Goal: Task Accomplishment & Management: Manage account settings

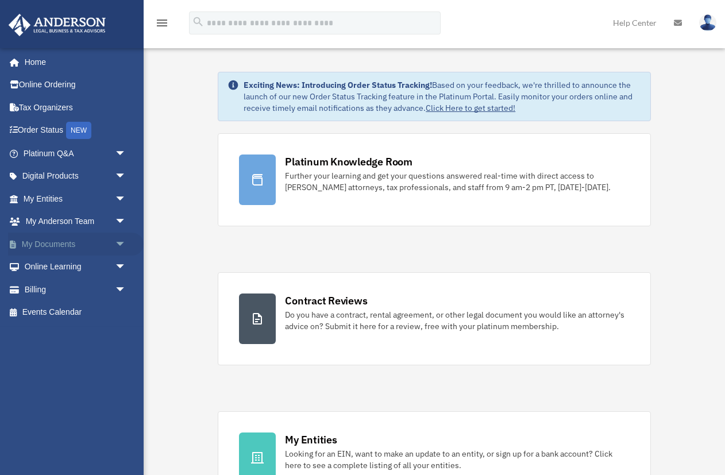
click at [127, 249] on span "arrow_drop_down" at bounding box center [126, 245] width 23 height 24
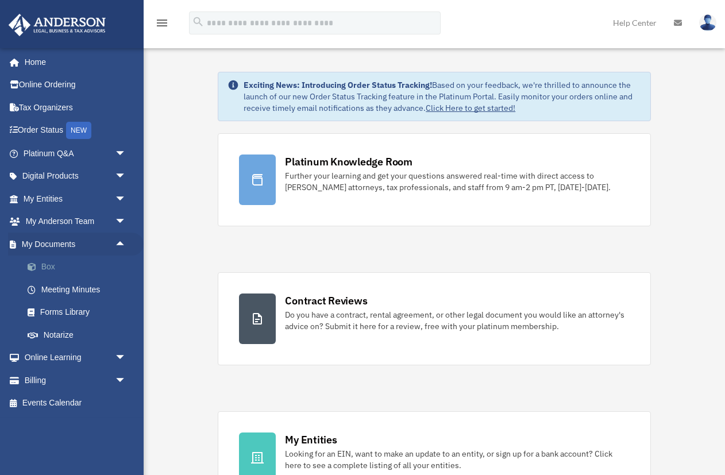
click at [45, 271] on link "Box" at bounding box center [80, 267] width 128 height 23
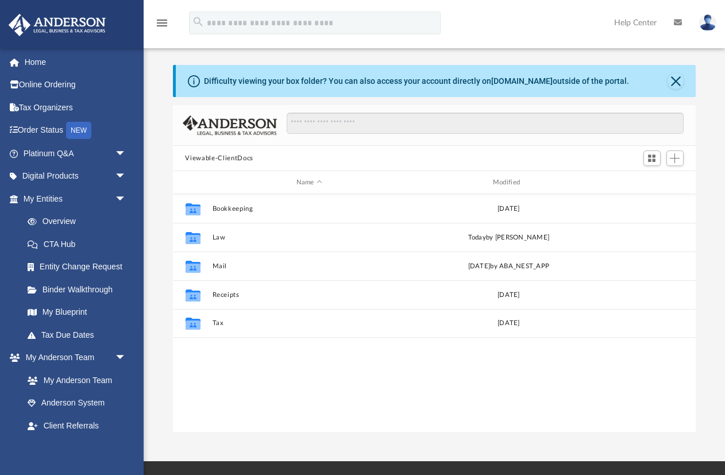
scroll to position [261, 523]
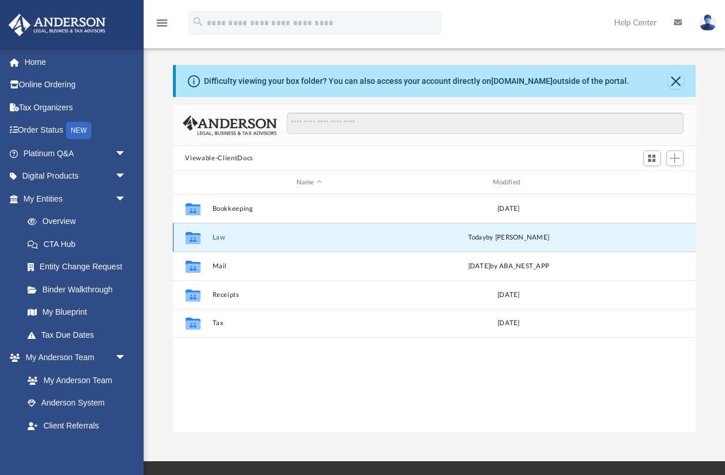
click at [217, 238] on button "Law" at bounding box center [309, 237] width 194 height 7
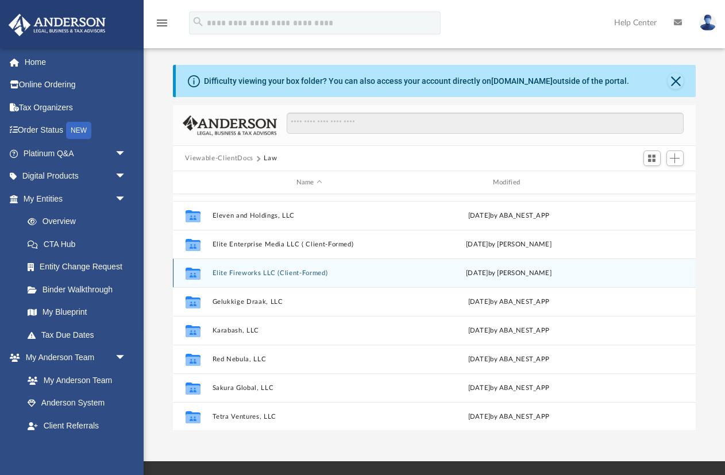
scroll to position [78, 0]
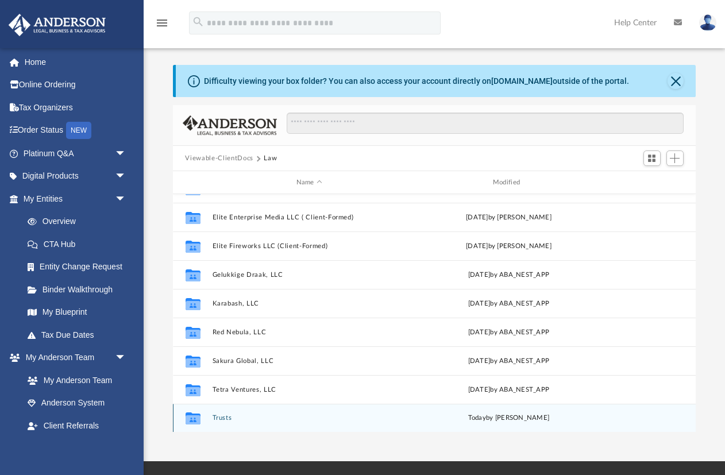
click at [226, 421] on button "Trusts" at bounding box center [309, 417] width 194 height 7
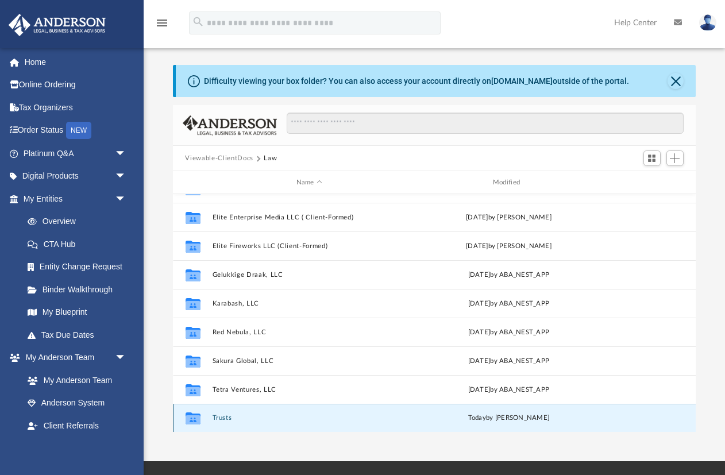
click at [226, 421] on button "Trusts" at bounding box center [309, 417] width 194 height 7
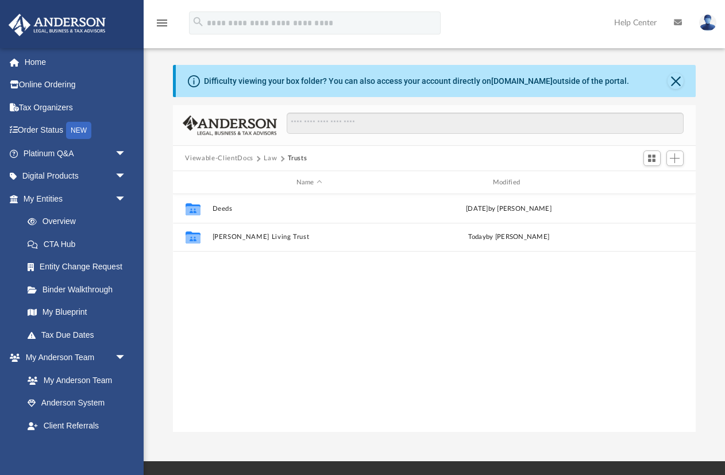
scroll to position [0, 0]
click at [237, 330] on div "Collaborated Folder Deeds Mon Jul 21 2025 by Michelle Frank Collaborated Folder…" at bounding box center [435, 313] width 524 height 239
click at [679, 155] on span "Add" at bounding box center [675, 158] width 10 height 10
click at [662, 199] on li "New Folder" at bounding box center [658, 199] width 37 height 12
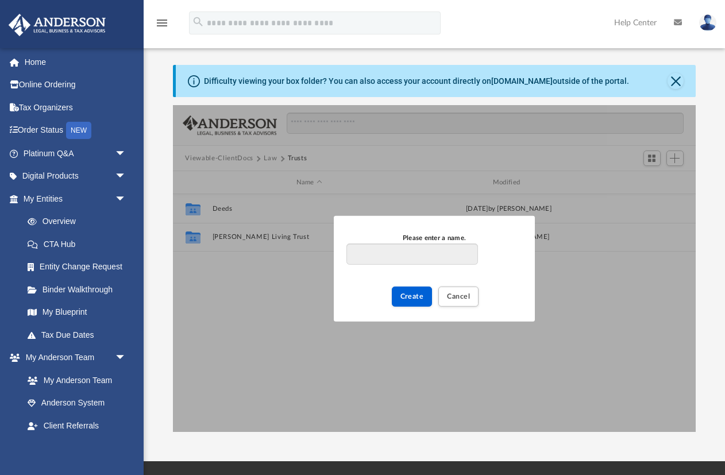
type input "*"
type input "**********"
click at [417, 293] on span "Create" at bounding box center [413, 296] width 24 height 7
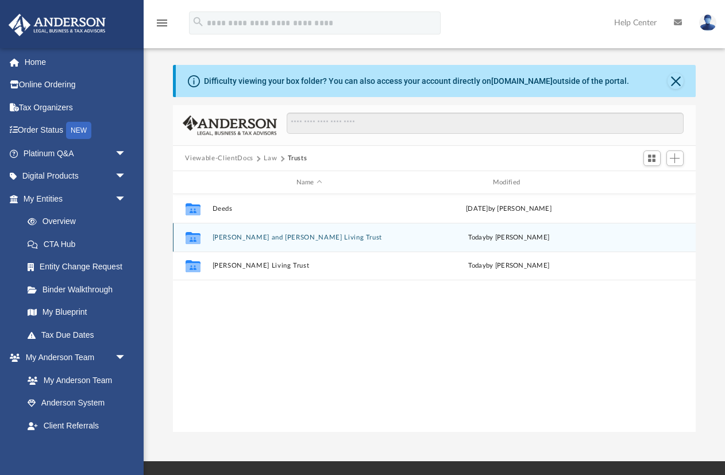
click at [301, 236] on button "Sulejman and Fiknete Nazifi's Living Trust" at bounding box center [309, 237] width 194 height 7
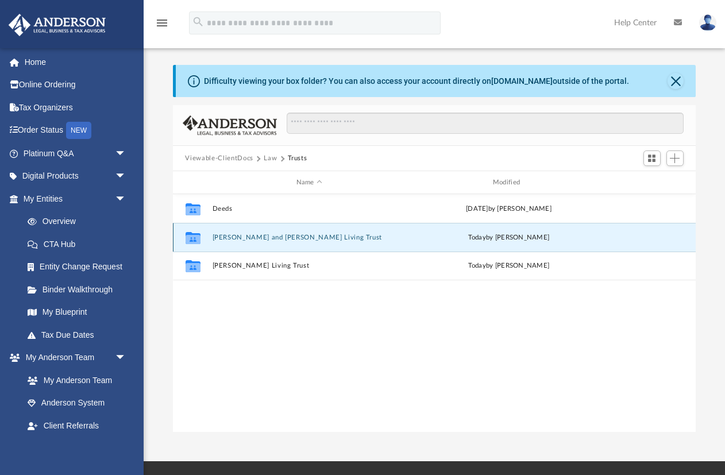
click at [301, 236] on button "Sulejman and Fiknete Nazifi's Living Trust" at bounding box center [309, 237] width 194 height 7
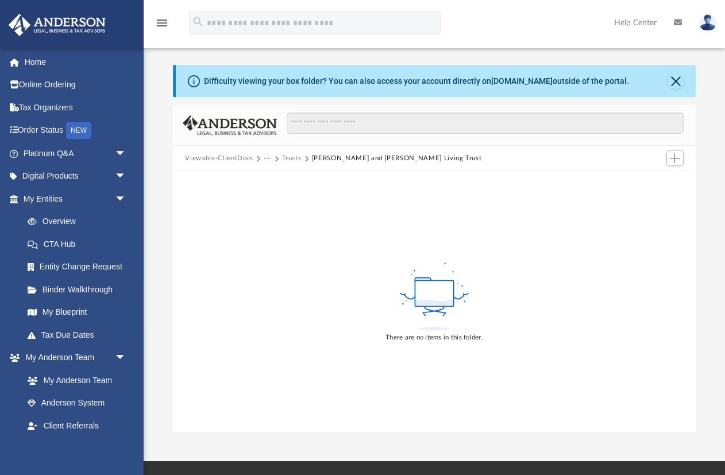
click at [415, 214] on div "There are no items in this folder." at bounding box center [435, 301] width 524 height 261
click at [682, 146] on div "Viewable-ClientDocs ··· Trusts Sulejman and Fiknete Nazifi's Living Trust" at bounding box center [435, 158] width 524 height 25
click at [679, 157] on span "Add" at bounding box center [675, 158] width 10 height 10
click at [664, 180] on li "Upload" at bounding box center [658, 181] width 37 height 12
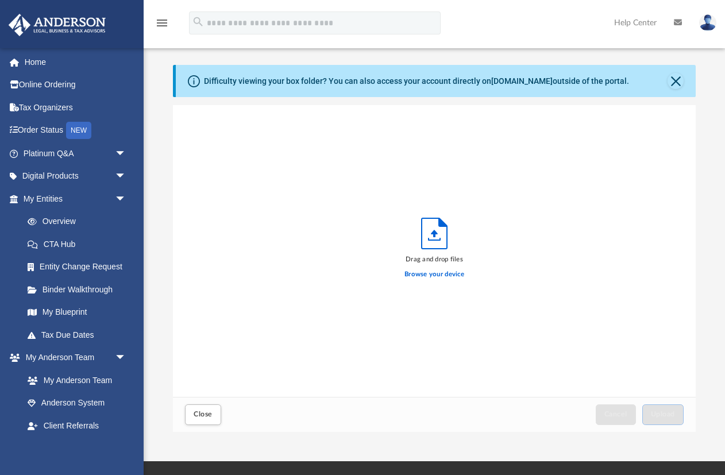
scroll to position [291, 523]
click at [424, 276] on label "Browse your device" at bounding box center [435, 275] width 60 height 10
click at [0, 0] on input "Browse your device" at bounding box center [0, 0] width 0 height 0
click at [433, 274] on label "Browse your device" at bounding box center [435, 275] width 60 height 10
click at [0, 0] on input "Browse your device" at bounding box center [0, 0] width 0 height 0
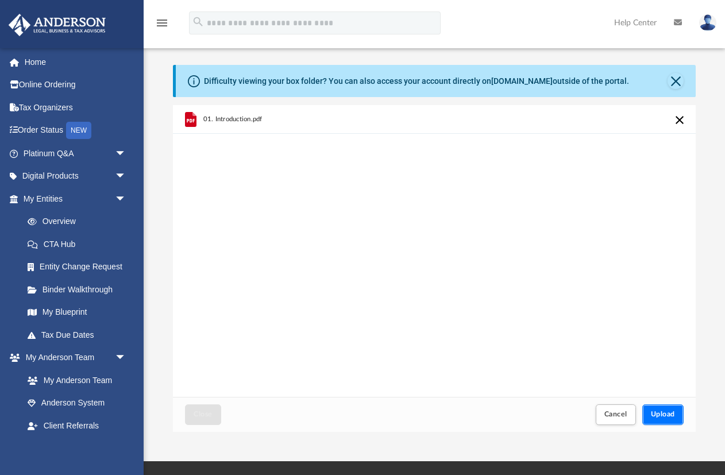
click at [651, 411] on span "Upload" at bounding box center [663, 414] width 24 height 7
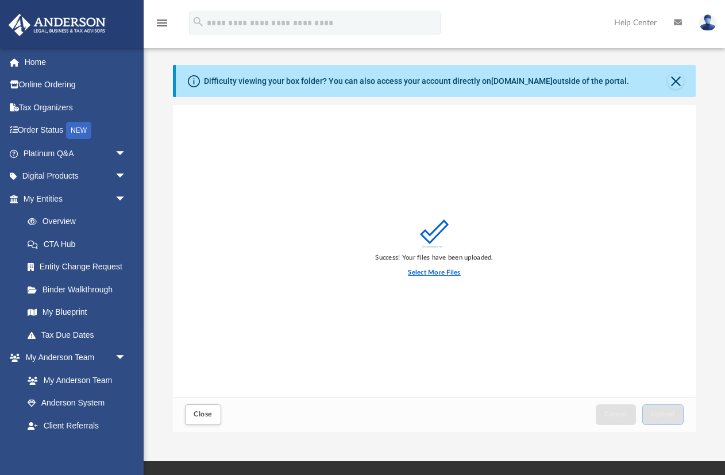
click at [431, 272] on label "Select More Files" at bounding box center [434, 273] width 52 height 10
click at [0, 0] on input "Select More Files" at bounding box center [0, 0] width 0 height 0
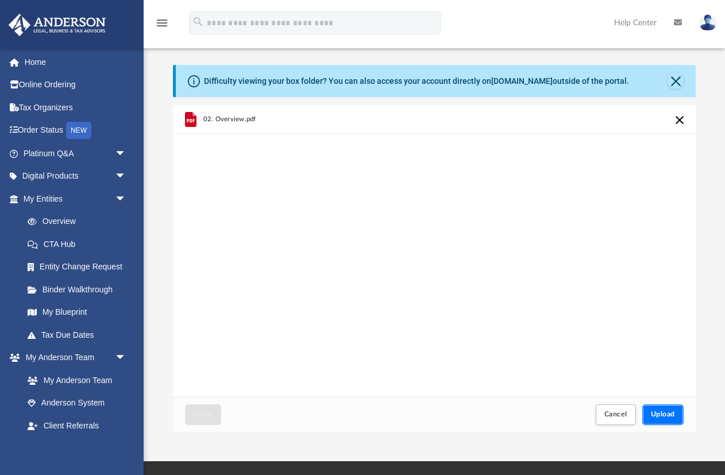
click at [663, 411] on span "Upload" at bounding box center [663, 414] width 24 height 7
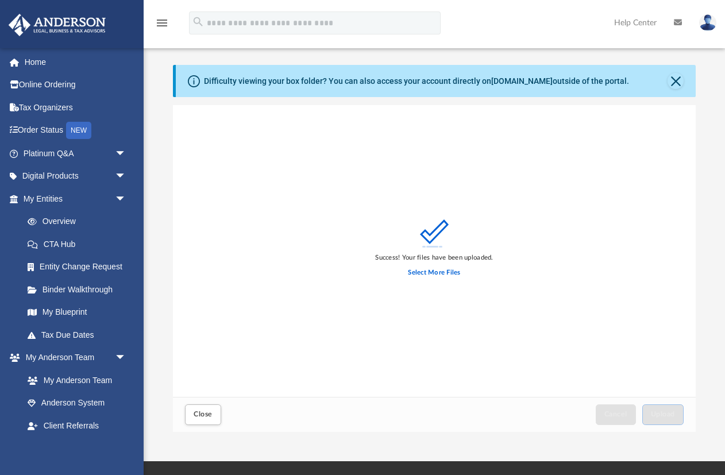
click at [418, 278] on div "Select More Files" at bounding box center [434, 273] width 118 height 20
click at [418, 276] on label "Select More Files" at bounding box center [434, 273] width 52 height 10
click at [0, 0] on input "Select More Files" at bounding box center [0, 0] width 0 height 0
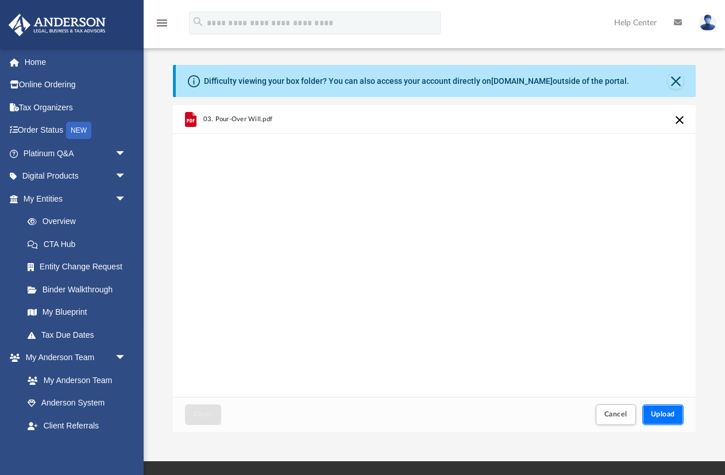
click at [663, 411] on span "Upload" at bounding box center [663, 414] width 24 height 7
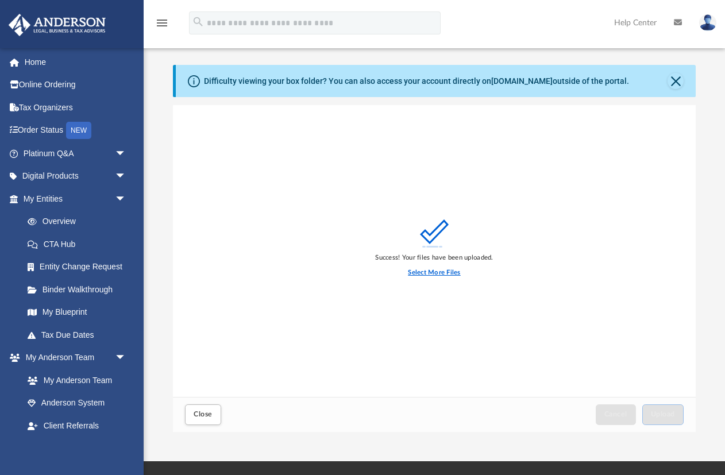
click at [428, 268] on label "Select More Files" at bounding box center [434, 273] width 52 height 10
click at [0, 0] on input "Select More Files" at bounding box center [0, 0] width 0 height 0
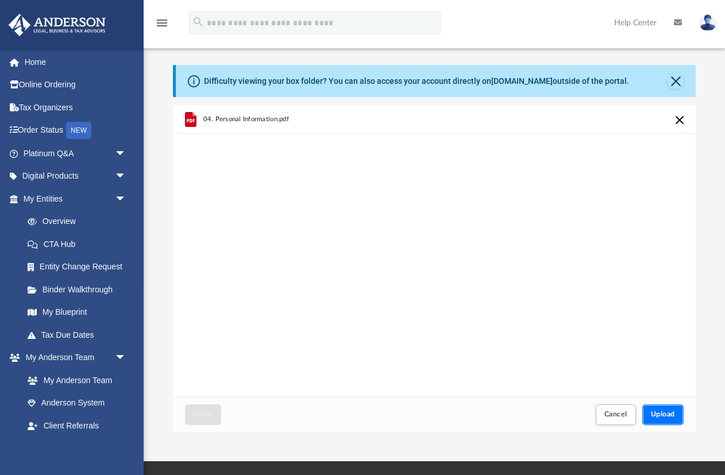
click at [659, 405] on button "Upload" at bounding box center [663, 415] width 41 height 20
click at [659, 404] on div "Cancel Upload" at bounding box center [639, 414] width 94 height 25
click at [662, 411] on span "Upload" at bounding box center [663, 414] width 24 height 7
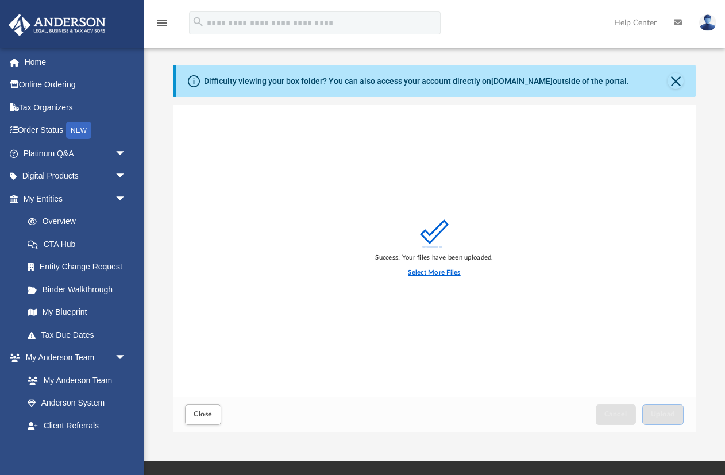
click at [425, 271] on label "Select More Files" at bounding box center [434, 273] width 52 height 10
click at [0, 0] on input "Select More Files" at bounding box center [0, 0] width 0 height 0
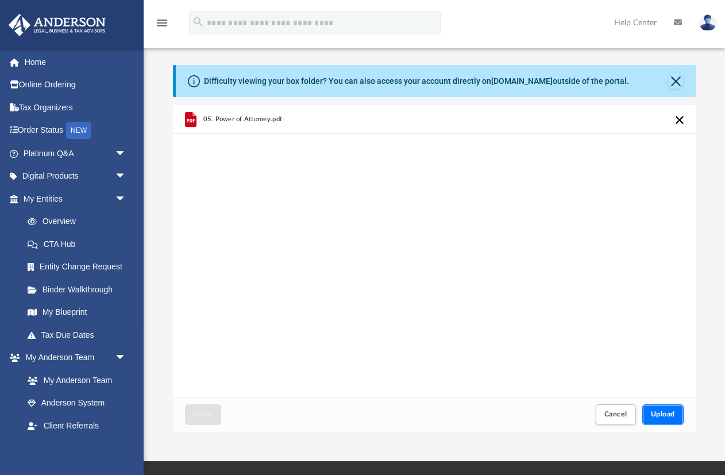
click at [659, 411] on span "Upload" at bounding box center [663, 414] width 24 height 7
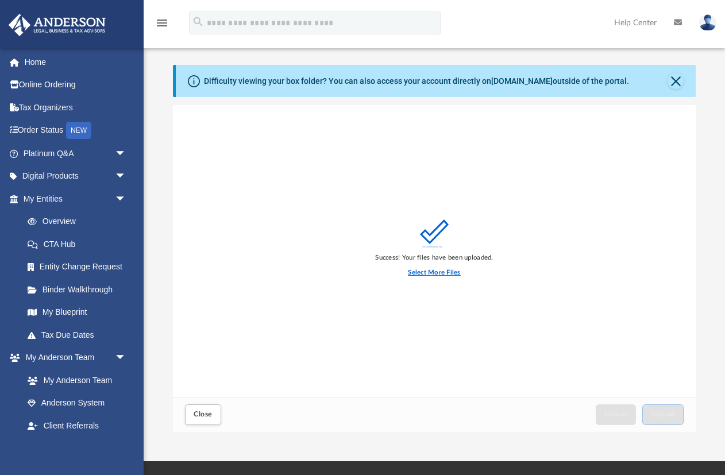
click at [428, 272] on label "Select More Files" at bounding box center [434, 273] width 52 height 10
click at [0, 0] on input "Select More Files" at bounding box center [0, 0] width 0 height 0
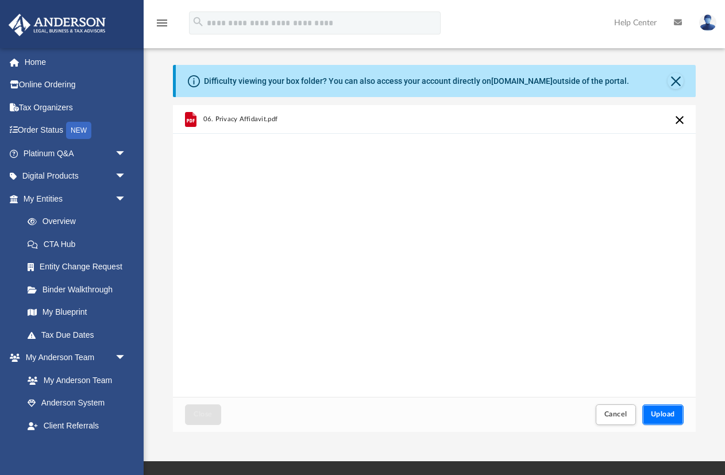
click at [651, 410] on button "Upload" at bounding box center [663, 415] width 41 height 20
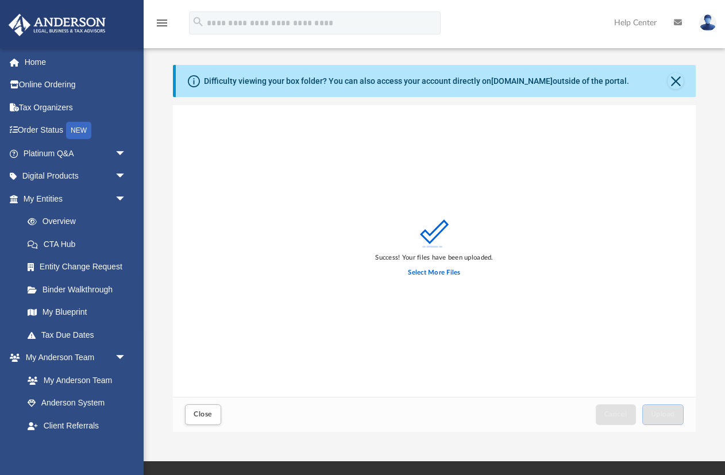
click at [449, 283] on div "Success! Your files have been uploaded. Select More Files" at bounding box center [435, 251] width 524 height 292
click at [449, 278] on div "Select More Files" at bounding box center [434, 273] width 118 height 20
click at [449, 274] on label "Select More Files" at bounding box center [434, 273] width 52 height 10
click at [0, 0] on input "Select More Files" at bounding box center [0, 0] width 0 height 0
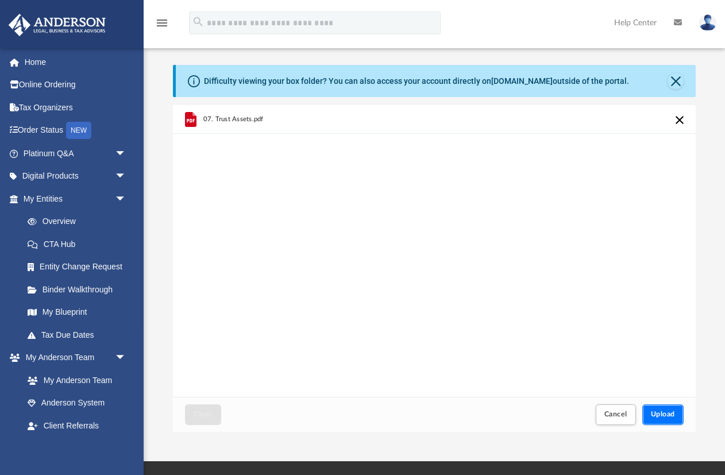
click at [660, 414] on span "Upload" at bounding box center [663, 414] width 24 height 7
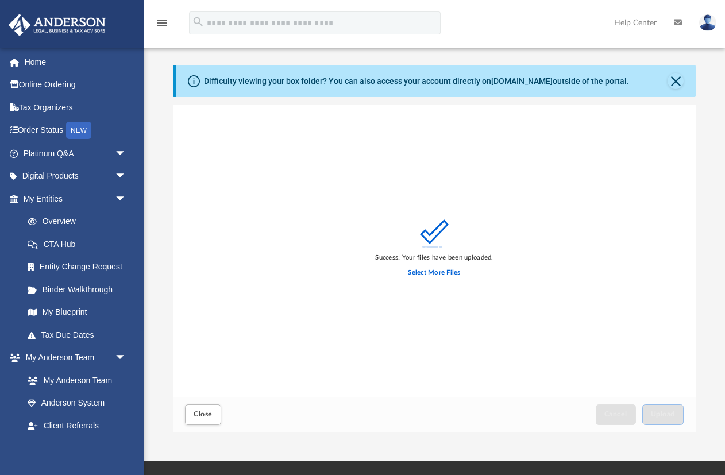
click at [428, 279] on div "Select More Files" at bounding box center [434, 273] width 118 height 20
click at [428, 271] on label "Select More Files" at bounding box center [434, 273] width 52 height 10
click at [0, 0] on input "Select More Files" at bounding box center [0, 0] width 0 height 0
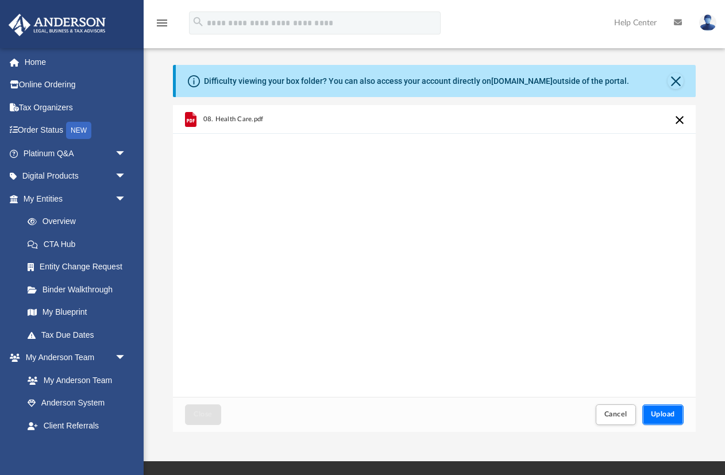
click at [655, 408] on button "Upload" at bounding box center [663, 415] width 41 height 20
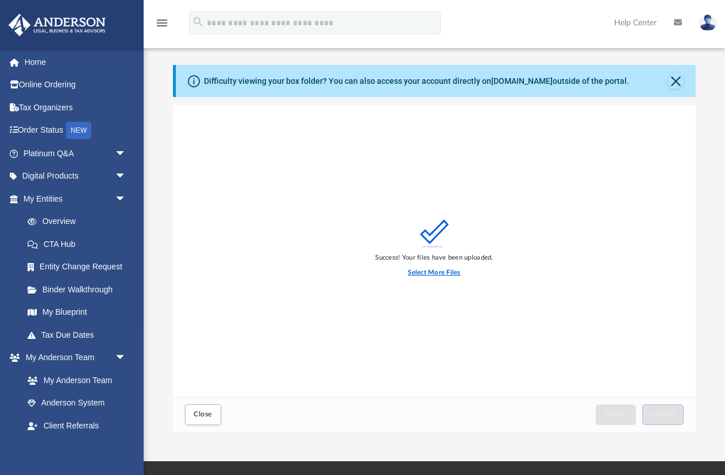
click at [435, 274] on label "Select More Files" at bounding box center [434, 273] width 52 height 10
click at [0, 0] on input "Select More Files" at bounding box center [0, 0] width 0 height 0
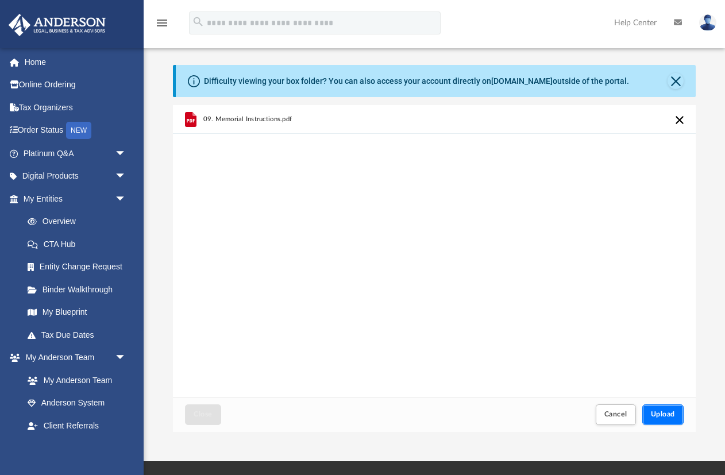
click at [656, 412] on span "Upload" at bounding box center [663, 414] width 24 height 7
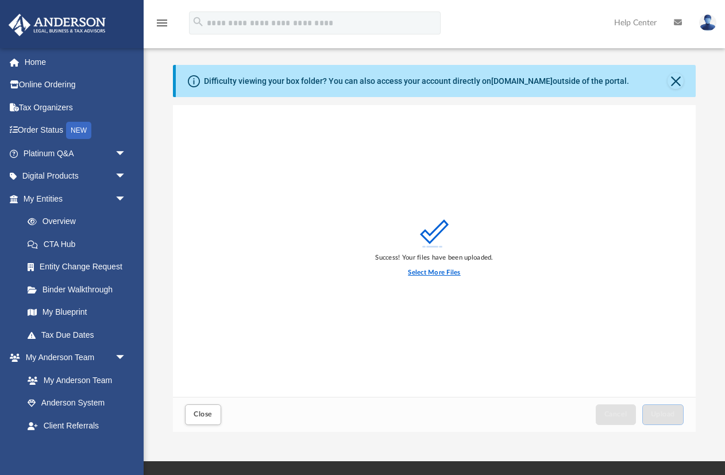
click at [442, 271] on label "Select More Files" at bounding box center [434, 273] width 52 height 10
click at [0, 0] on input "Select More Files" at bounding box center [0, 0] width 0 height 0
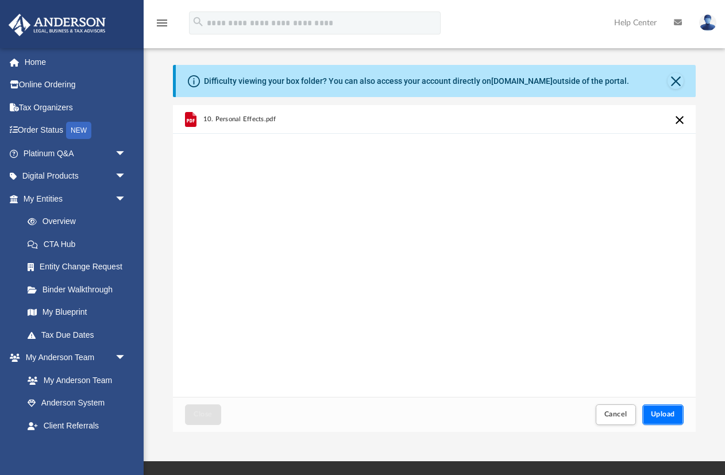
click at [652, 411] on span "Upload" at bounding box center [663, 414] width 24 height 7
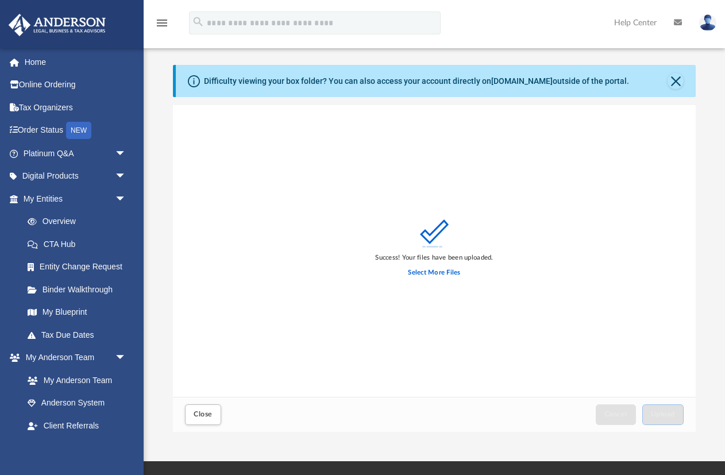
click at [436, 278] on div "Select More Files" at bounding box center [434, 273] width 118 height 20
click at [436, 274] on label "Select More Files" at bounding box center [434, 273] width 52 height 10
click at [0, 0] on input "Select More Files" at bounding box center [0, 0] width 0 height 0
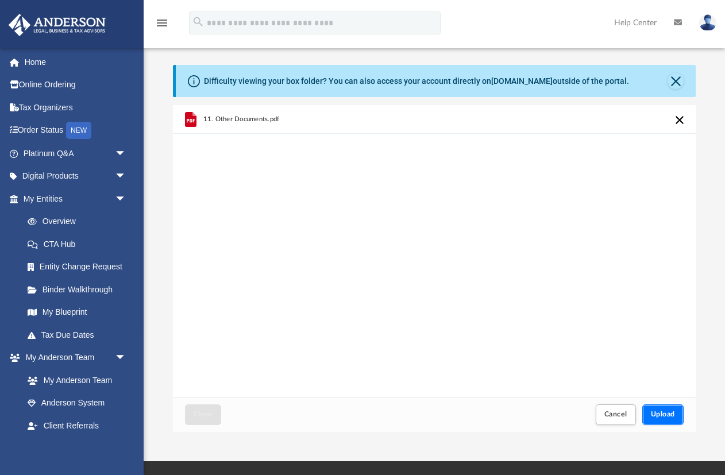
click at [655, 409] on button "Upload" at bounding box center [663, 415] width 41 height 20
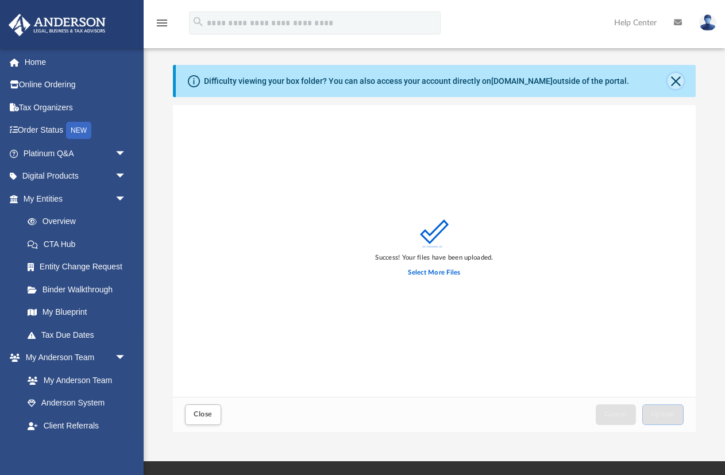
click at [677, 80] on button "Close" at bounding box center [676, 81] width 16 height 16
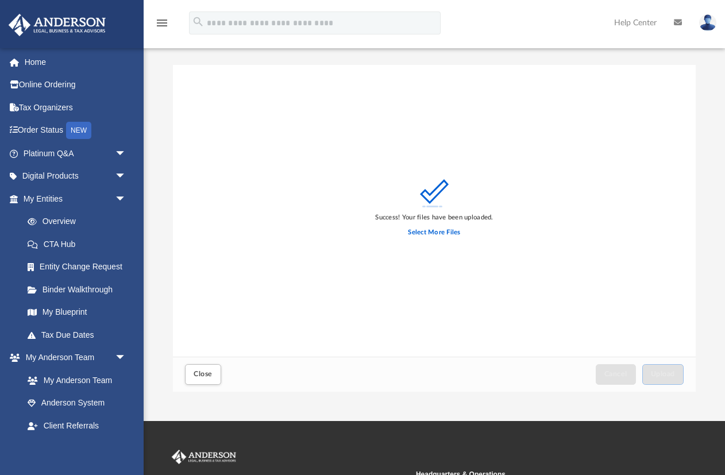
click at [677, 80] on div "Difficulty viewing your box folder? You can also access your account directly o…" at bounding box center [435, 228] width 524 height 327
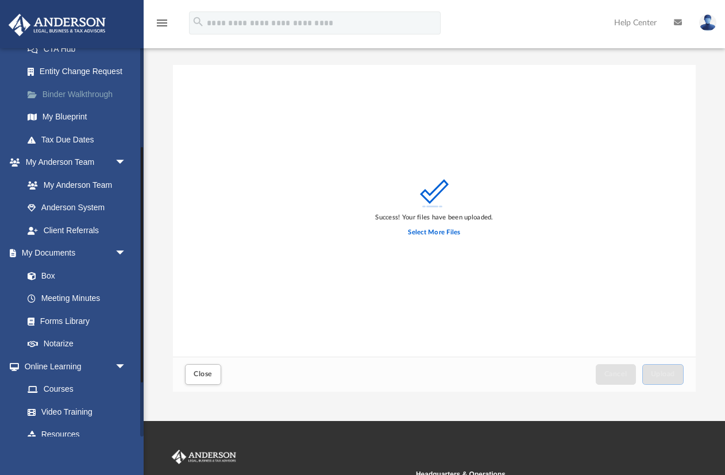
scroll to position [201, 0]
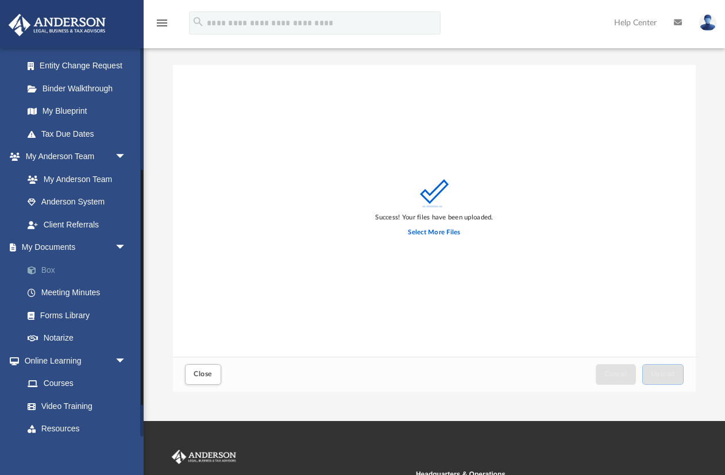
click at [52, 273] on link "Box" at bounding box center [80, 270] width 128 height 23
click at [50, 270] on link "Box" at bounding box center [80, 270] width 128 height 23
click at [182, 385] on div "Close Cancel Upload" at bounding box center [435, 374] width 524 height 35
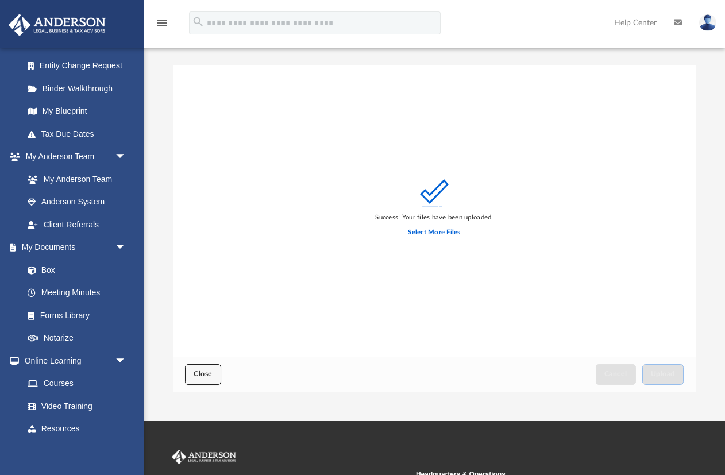
click at [194, 374] on span "Close" at bounding box center [203, 374] width 18 height 7
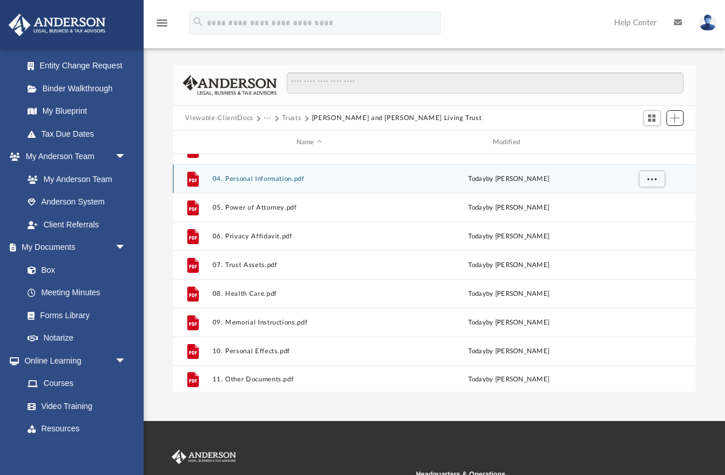
scroll to position [78, 0]
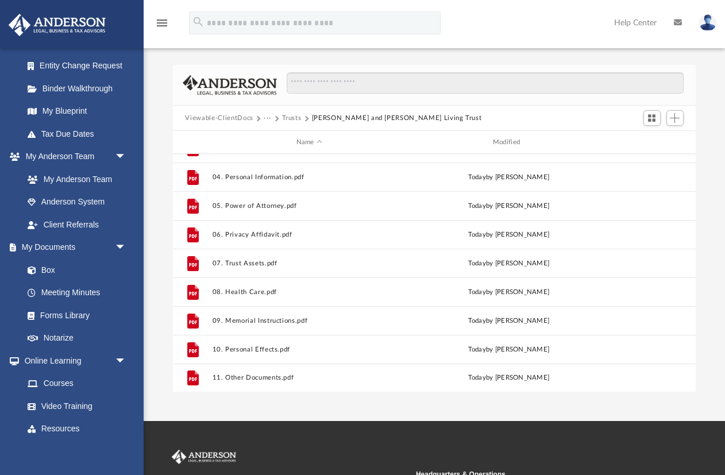
click at [290, 112] on div "Viewable-ClientDocs ··· Trusts Sulejman and Fiknete Nazifi's Living Trust" at bounding box center [435, 118] width 524 height 25
click at [290, 115] on button "Trusts" at bounding box center [292, 118] width 20 height 10
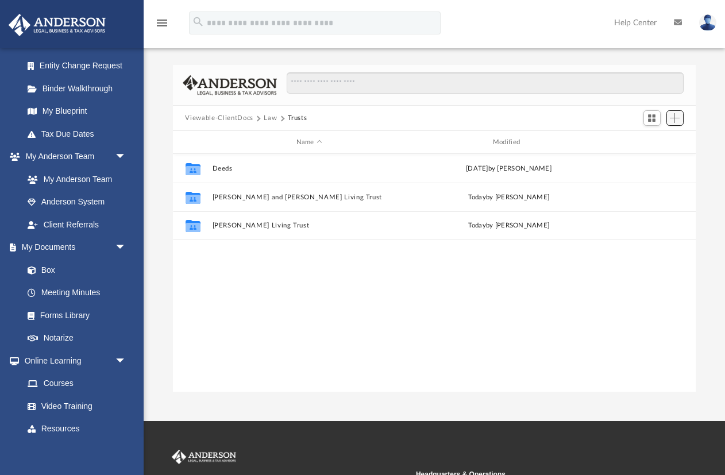
click at [674, 114] on span "Add" at bounding box center [675, 118] width 10 height 10
click at [656, 165] on ul "Upload New Folder" at bounding box center [659, 152] width 50 height 49
click at [657, 162] on li "New Folder" at bounding box center [658, 159] width 37 height 12
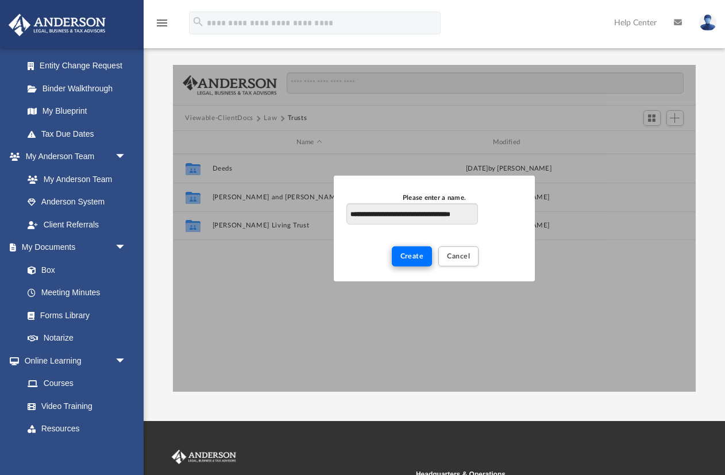
type input "**********"
click at [414, 255] on span "Create" at bounding box center [413, 256] width 24 height 7
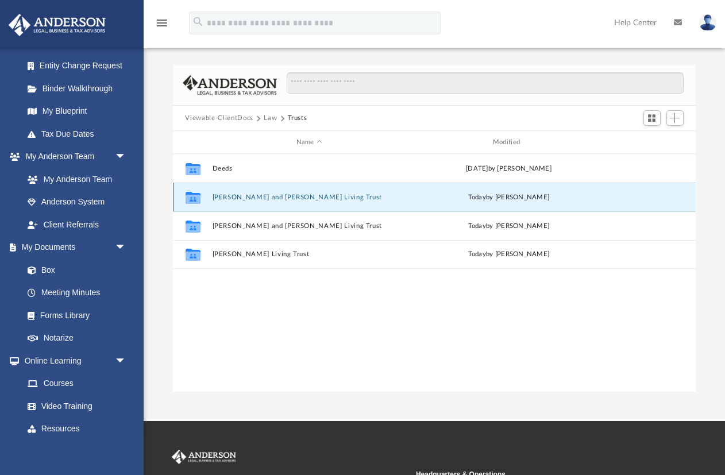
click at [296, 198] on button "Kastriot and Albulena Nazifi's Living Trust" at bounding box center [309, 197] width 194 height 7
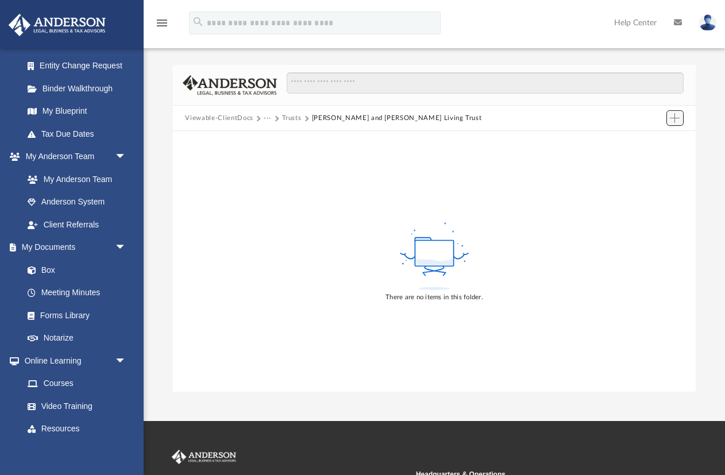
click at [677, 116] on span "Add" at bounding box center [675, 118] width 10 height 10
click at [651, 142] on li "Upload" at bounding box center [658, 140] width 37 height 12
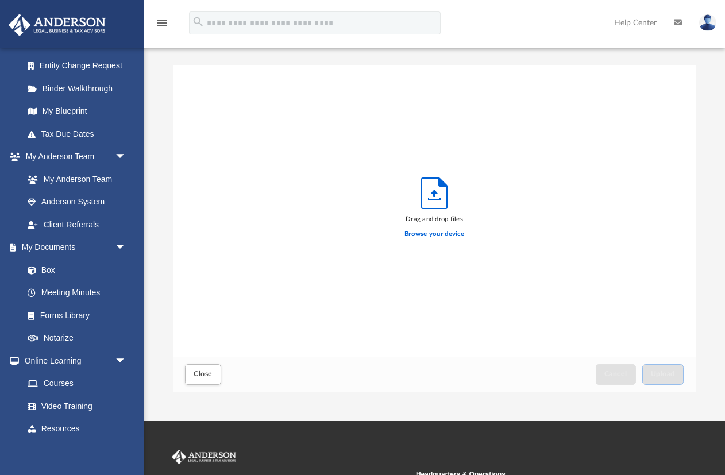
scroll to position [291, 523]
click at [431, 233] on label "Browse your device" at bounding box center [435, 234] width 60 height 10
click at [0, 0] on input "Browse your device" at bounding box center [0, 0] width 0 height 0
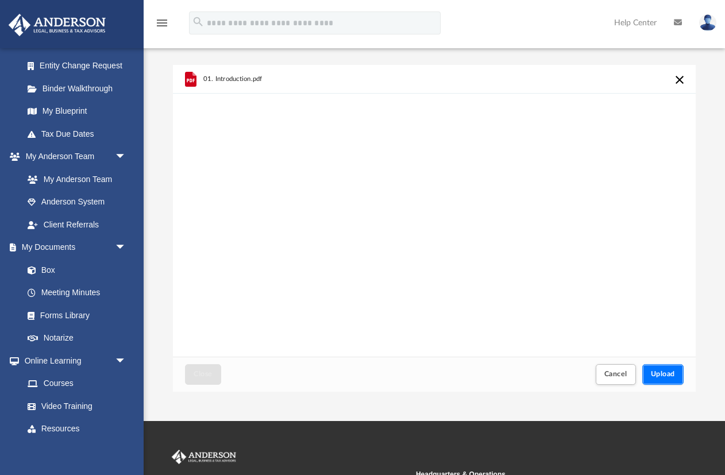
click at [654, 371] on span "Upload" at bounding box center [663, 374] width 24 height 7
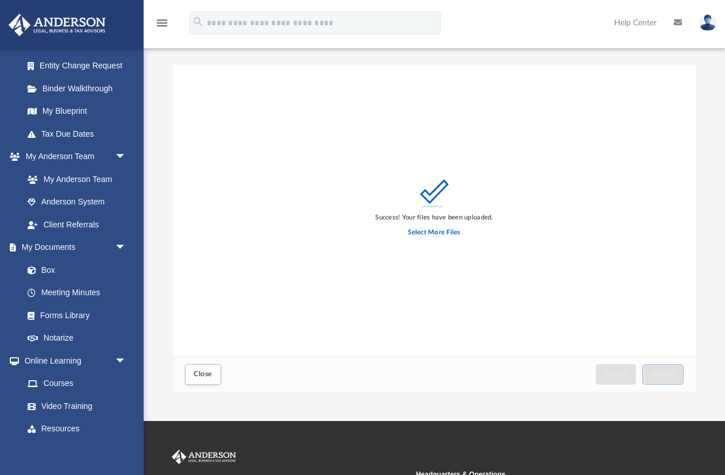
click at [441, 239] on div "Select More Files" at bounding box center [434, 233] width 118 height 20
click at [442, 230] on label "Select More Files" at bounding box center [434, 233] width 52 height 10
click at [0, 0] on input "Select More Files" at bounding box center [0, 0] width 0 height 0
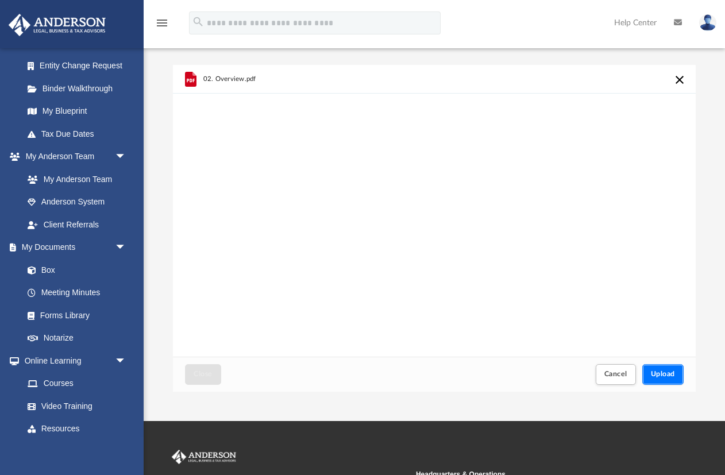
click at [661, 364] on button "Upload" at bounding box center [663, 374] width 41 height 20
click at [660, 372] on span "Upload" at bounding box center [663, 374] width 24 height 7
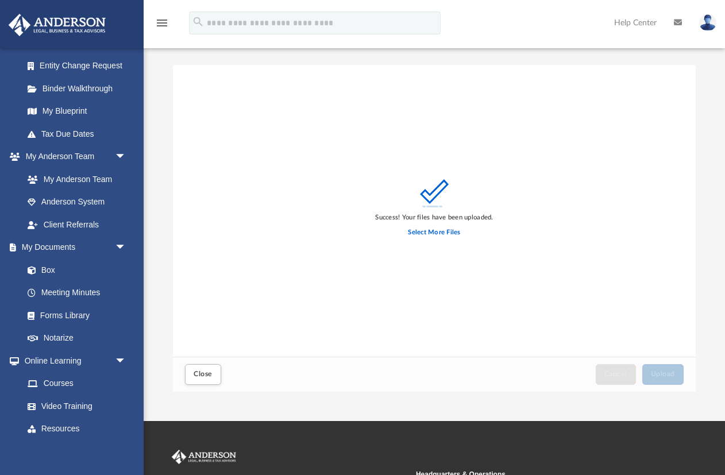
click at [444, 240] on div "Select More Files" at bounding box center [434, 233] width 118 height 20
click at [444, 236] on label "Select More Files" at bounding box center [434, 233] width 52 height 10
click at [0, 0] on input "Select More Files" at bounding box center [0, 0] width 0 height 0
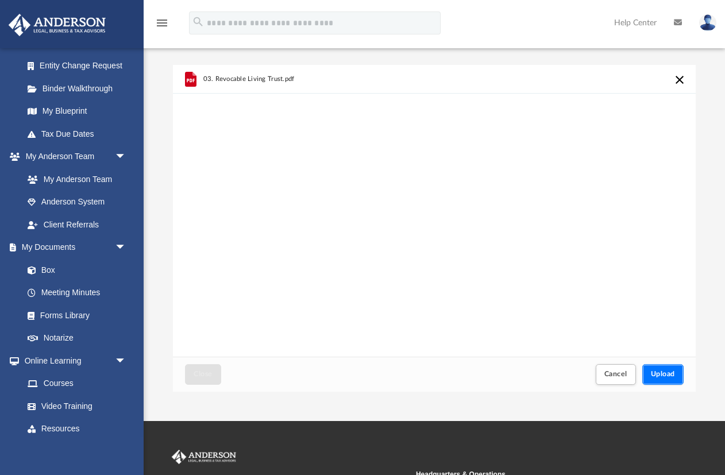
click at [647, 367] on button "Upload" at bounding box center [663, 374] width 41 height 20
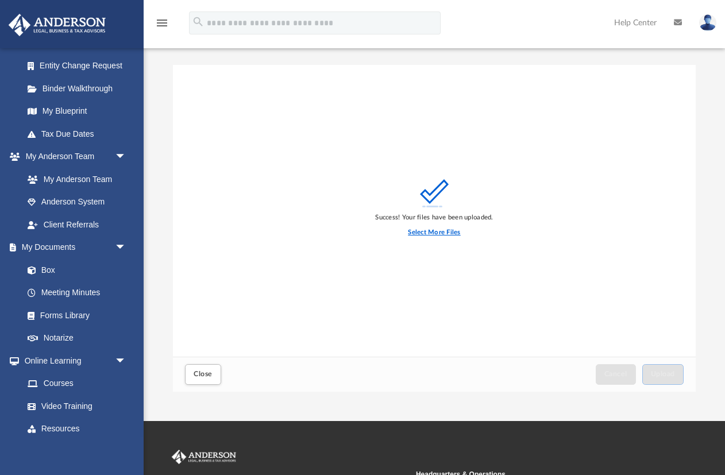
click at [440, 230] on label "Select More Files" at bounding box center [434, 233] width 52 height 10
click at [0, 0] on input "Select More Files" at bounding box center [0, 0] width 0 height 0
click at [205, 380] on button "Close" at bounding box center [203, 374] width 36 height 20
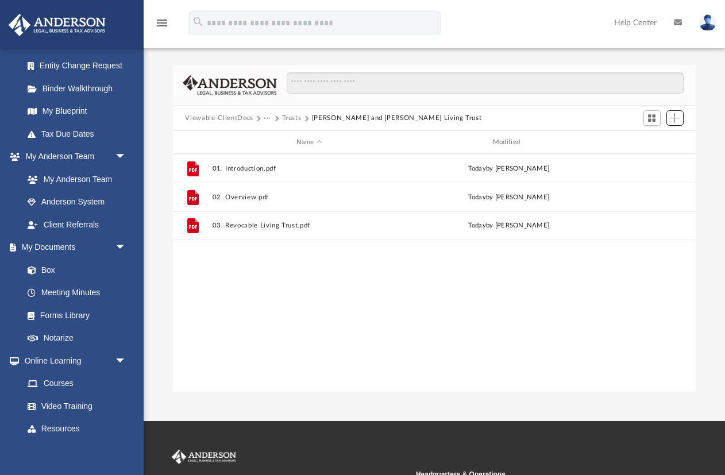
scroll to position [261, 523]
click at [675, 118] on span "Add" at bounding box center [675, 118] width 10 height 10
click at [654, 143] on li "Upload" at bounding box center [658, 140] width 37 height 12
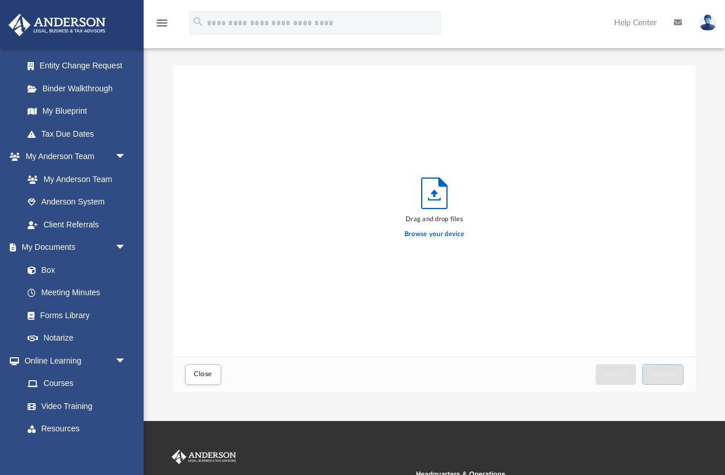
scroll to position [291, 523]
click at [431, 245] on div "Drag and drop files Browse your device" at bounding box center [435, 211] width 524 height 292
click at [437, 235] on label "Browse your device" at bounding box center [435, 234] width 60 height 10
click at [0, 0] on input "Browse your device" at bounding box center [0, 0] width 0 height 0
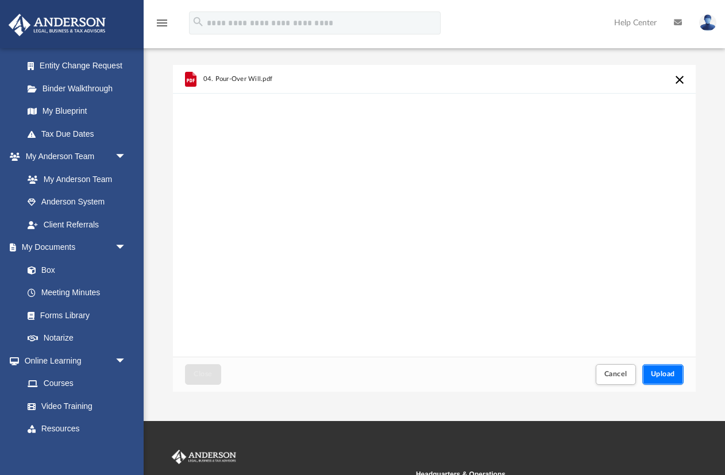
click at [655, 378] on span "Upload" at bounding box center [663, 374] width 24 height 7
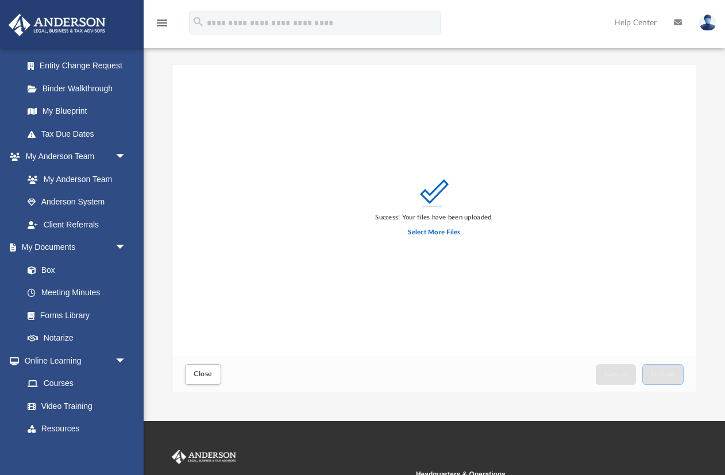
click at [421, 226] on div "Select More Files" at bounding box center [434, 233] width 118 height 20
click at [421, 233] on label "Select More Files" at bounding box center [434, 233] width 52 height 10
click at [0, 0] on input "Select More Files" at bounding box center [0, 0] width 0 height 0
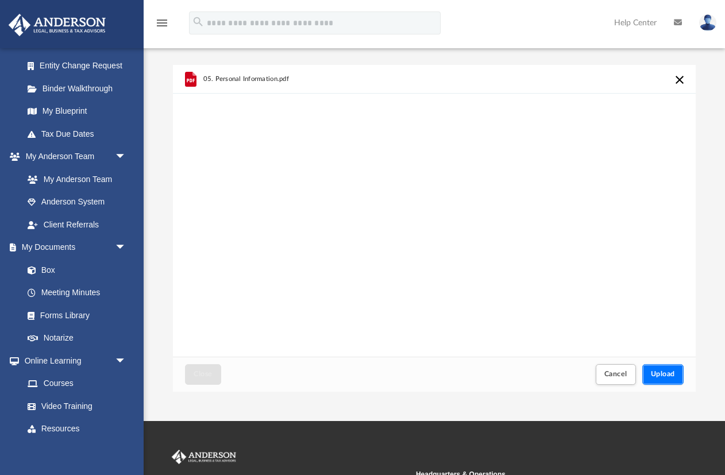
click at [654, 371] on span "Upload" at bounding box center [663, 374] width 24 height 7
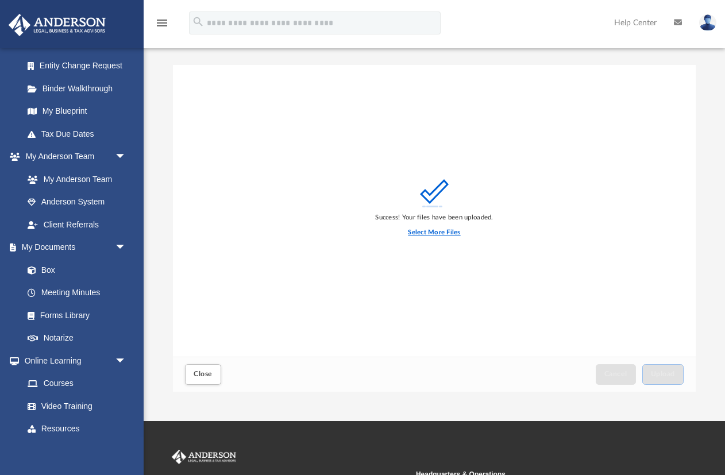
click at [429, 230] on label "Select More Files" at bounding box center [434, 233] width 52 height 10
click at [0, 0] on input "Select More Files" at bounding box center [0, 0] width 0 height 0
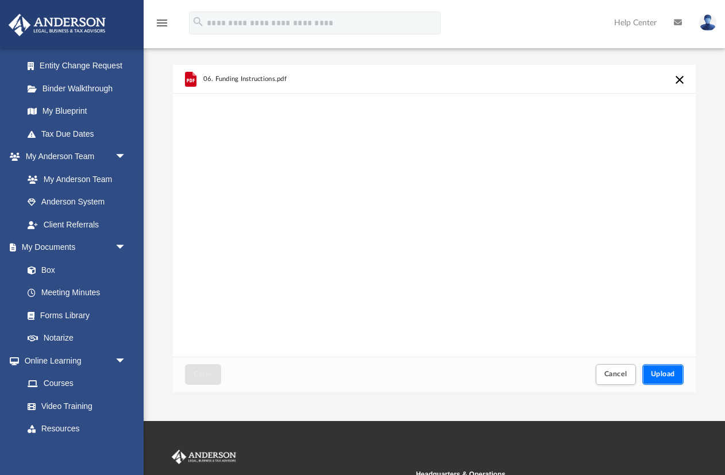
click at [658, 366] on button "Upload" at bounding box center [663, 374] width 41 height 20
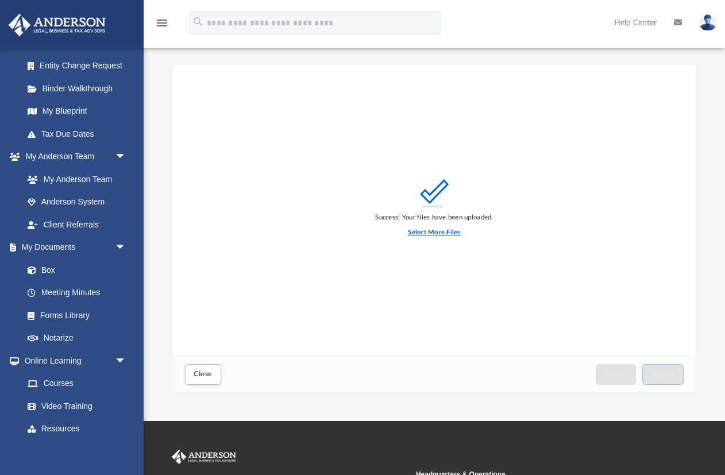
click at [415, 236] on label "Select More Files" at bounding box center [434, 233] width 52 height 10
click at [0, 0] on input "Select More Files" at bounding box center [0, 0] width 0 height 0
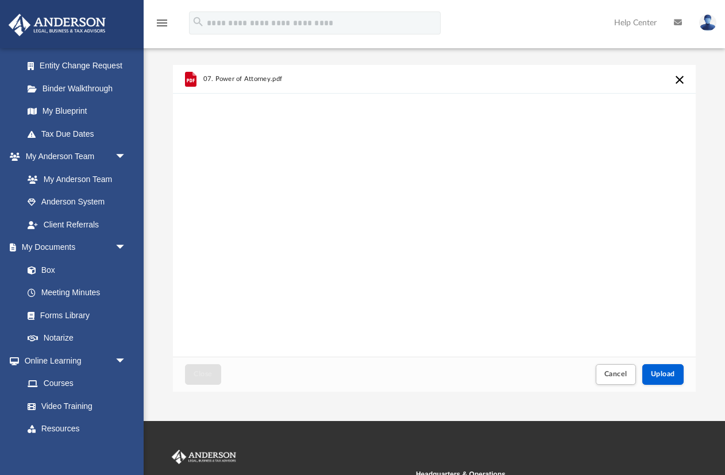
click at [661, 363] on div "Cancel Upload" at bounding box center [639, 374] width 94 height 25
click at [661, 365] on button "Upload" at bounding box center [663, 374] width 41 height 20
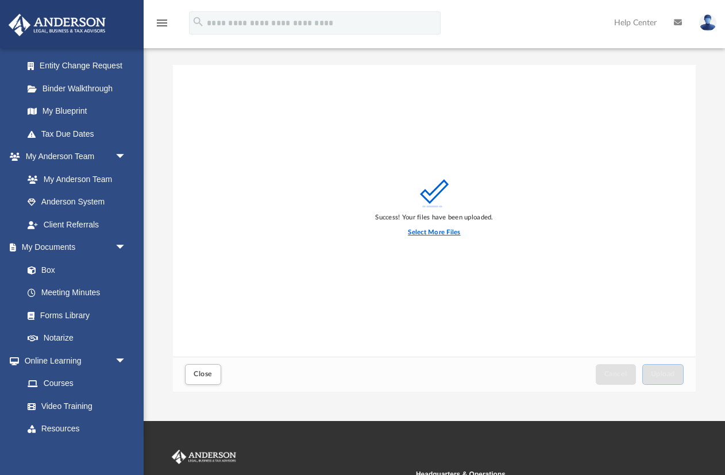
click at [436, 234] on label "Select More Files" at bounding box center [434, 233] width 52 height 10
click at [0, 0] on input "Select More Files" at bounding box center [0, 0] width 0 height 0
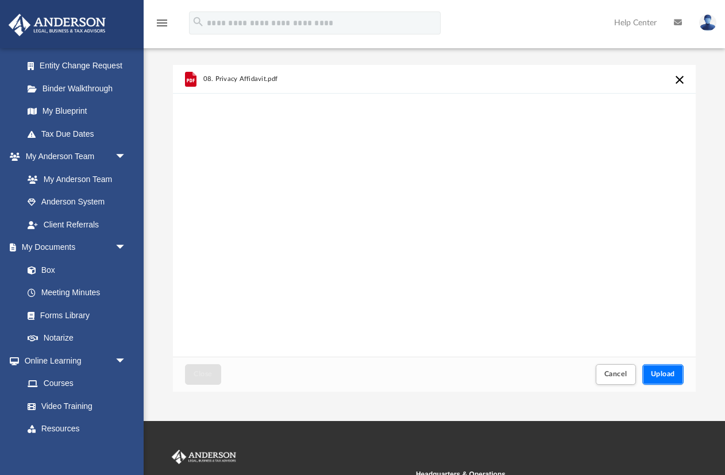
click at [656, 371] on span "Upload" at bounding box center [663, 374] width 24 height 7
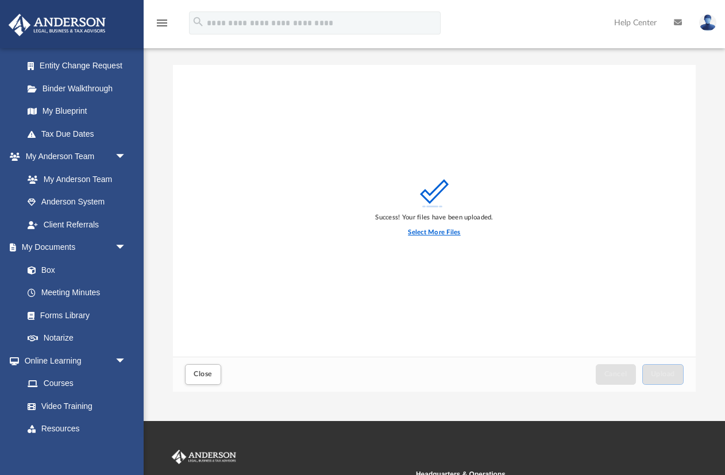
click at [429, 232] on label "Select More Files" at bounding box center [434, 233] width 52 height 10
click at [0, 0] on input "Select More Files" at bounding box center [0, 0] width 0 height 0
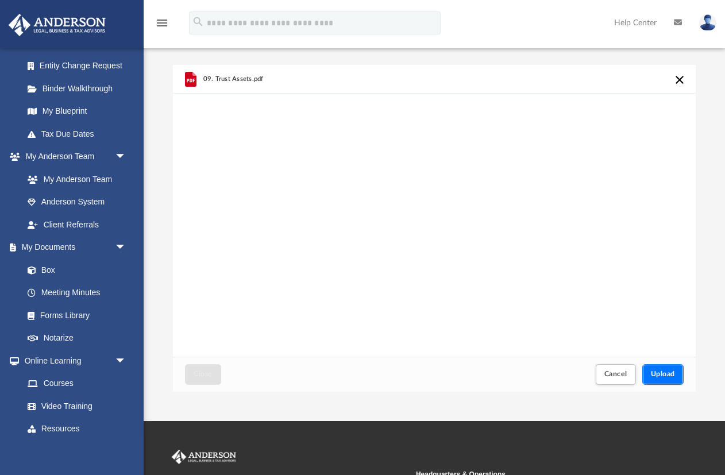
click at [664, 376] on span "Upload" at bounding box center [663, 374] width 24 height 7
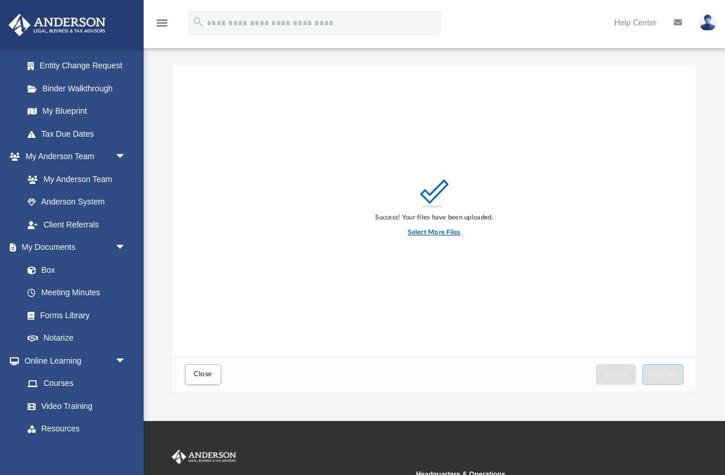
click at [412, 236] on label "Select More Files" at bounding box center [434, 233] width 52 height 10
click at [0, 0] on input "Select More Files" at bounding box center [0, 0] width 0 height 0
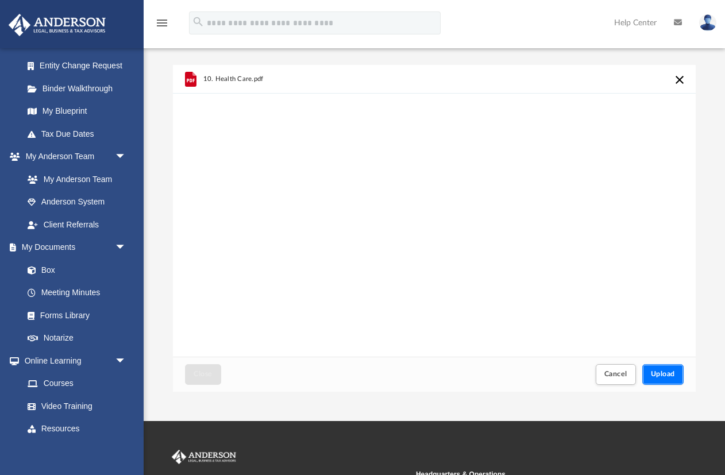
click at [662, 368] on button "Upload" at bounding box center [663, 374] width 41 height 20
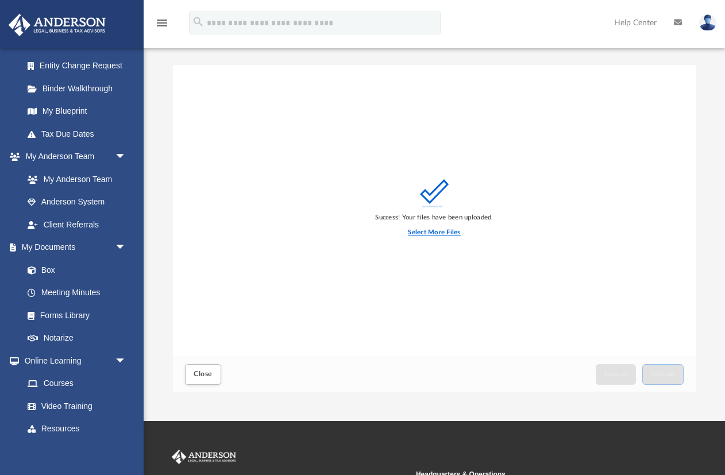
click at [422, 234] on label "Select More Files" at bounding box center [434, 233] width 52 height 10
click at [0, 0] on input "Select More Files" at bounding box center [0, 0] width 0 height 0
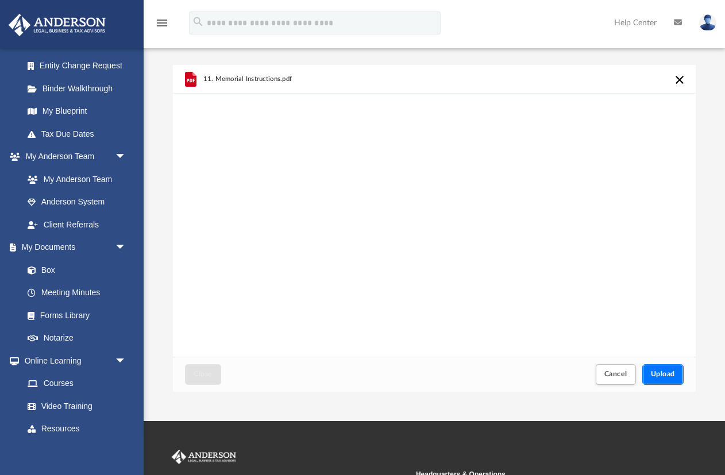
click at [667, 372] on span "Upload" at bounding box center [663, 374] width 24 height 7
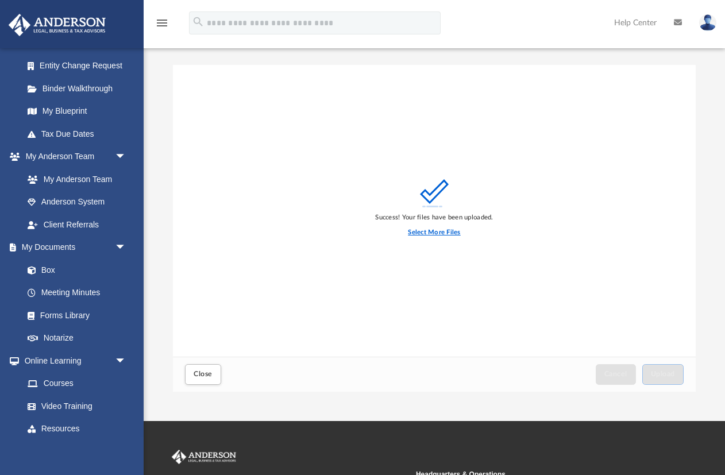
click at [445, 233] on label "Select More Files" at bounding box center [434, 233] width 52 height 10
click at [0, 0] on input "Select More Files" at bounding box center [0, 0] width 0 height 0
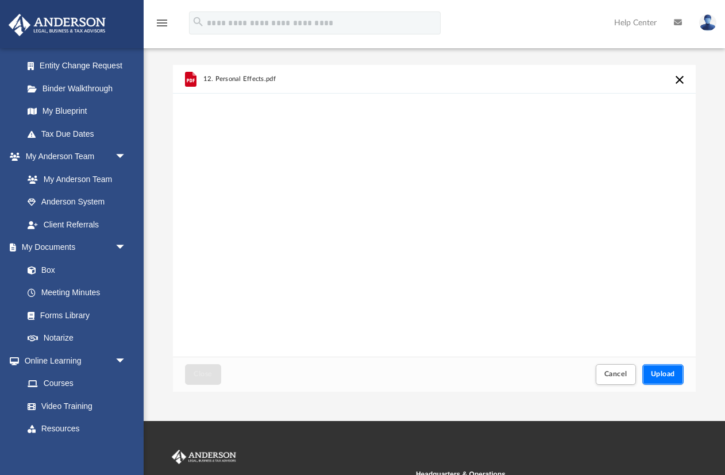
click at [672, 368] on button "Upload" at bounding box center [663, 374] width 41 height 20
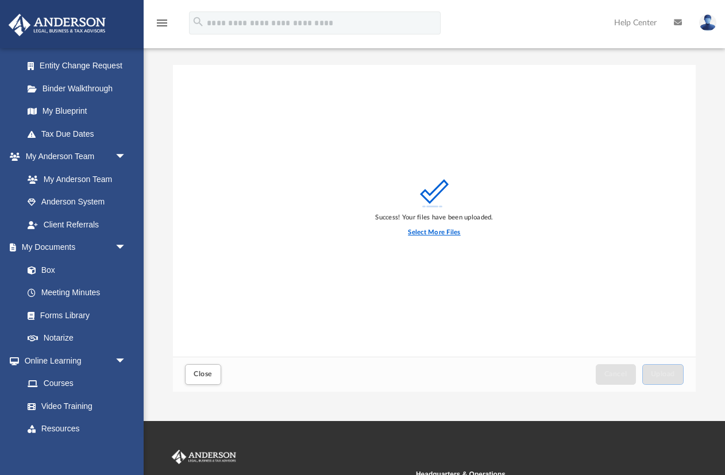
click at [439, 233] on label "Select More Files" at bounding box center [434, 233] width 52 height 10
click at [0, 0] on input "Select More Files" at bounding box center [0, 0] width 0 height 0
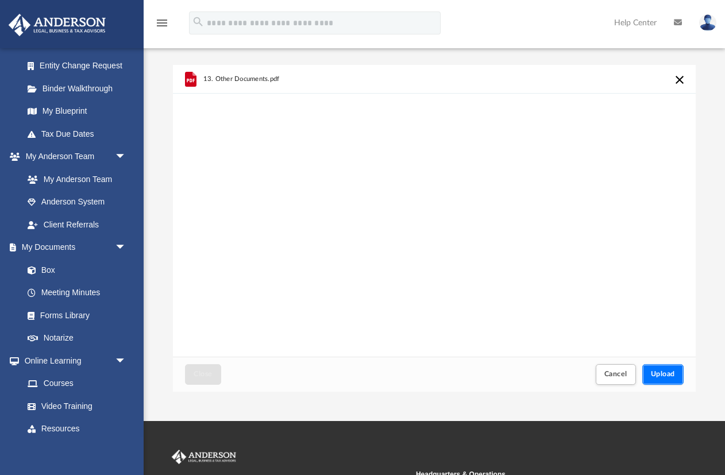
click at [667, 371] on span "Upload" at bounding box center [663, 374] width 24 height 7
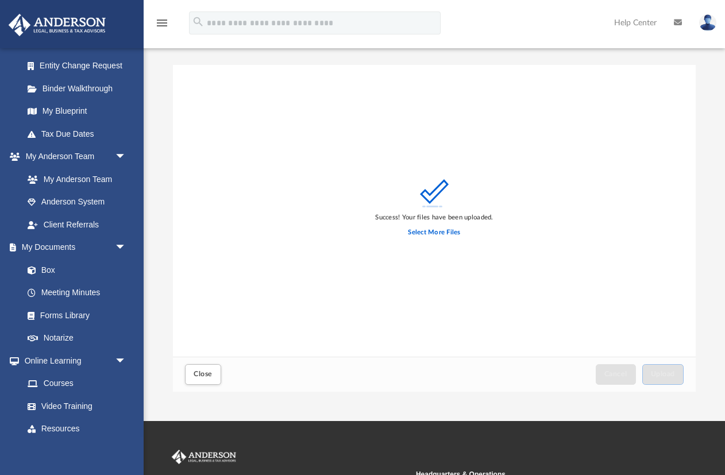
click at [678, 147] on div "Success! Your files have been uploaded. Select More Files" at bounding box center [435, 211] width 524 height 292
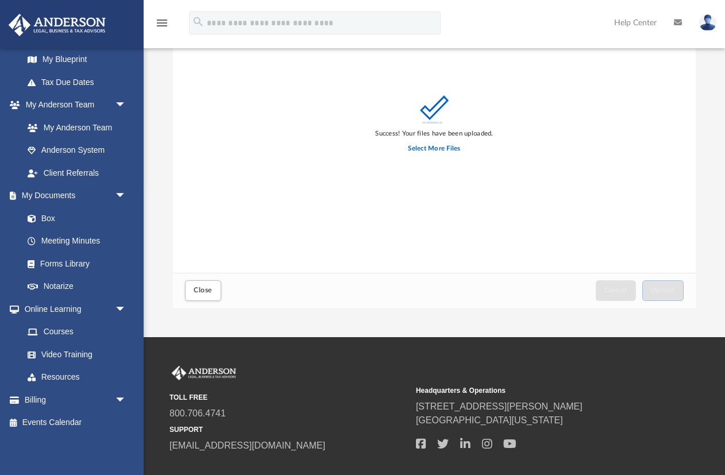
scroll to position [0, 0]
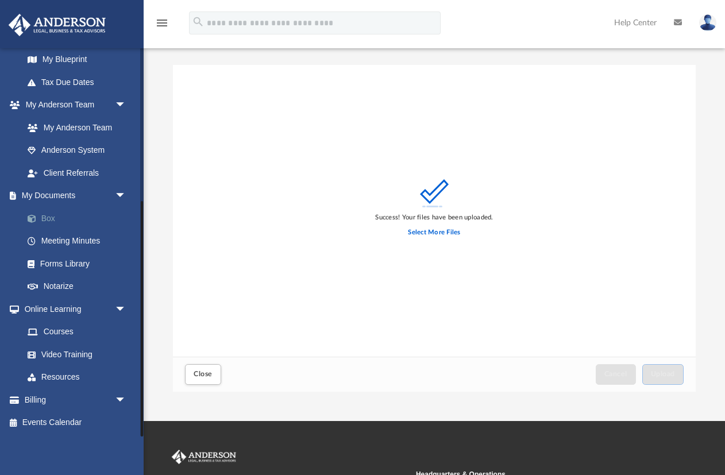
click at [57, 221] on link "Box" at bounding box center [80, 218] width 128 height 23
click at [55, 219] on link "Box" at bounding box center [80, 218] width 128 height 23
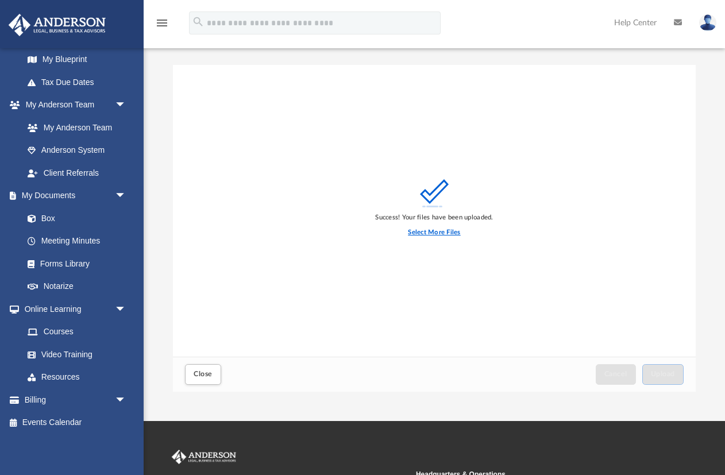
click at [432, 233] on label "Select More Files" at bounding box center [434, 233] width 52 height 10
click at [0, 0] on input "Select More Files" at bounding box center [0, 0] width 0 height 0
